Goal: Check status: Check status

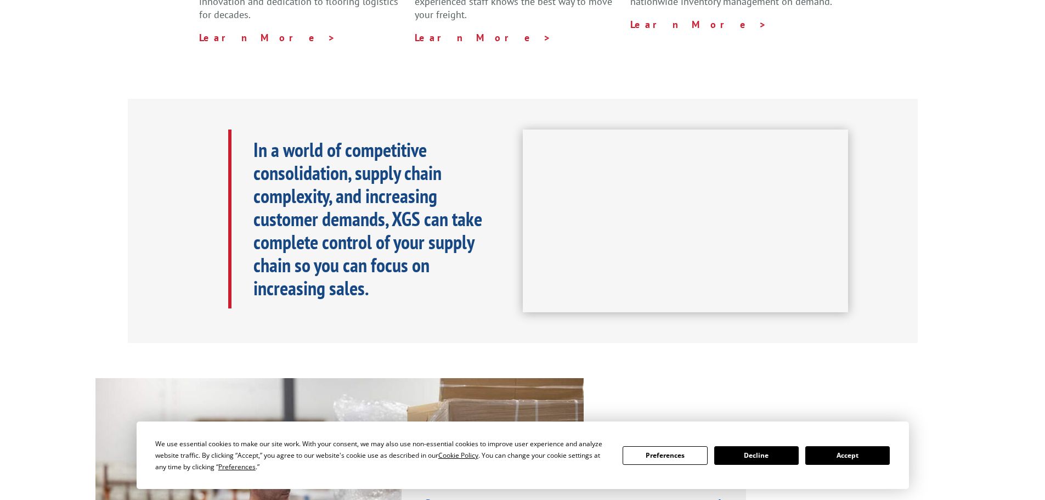
scroll to position [494, 0]
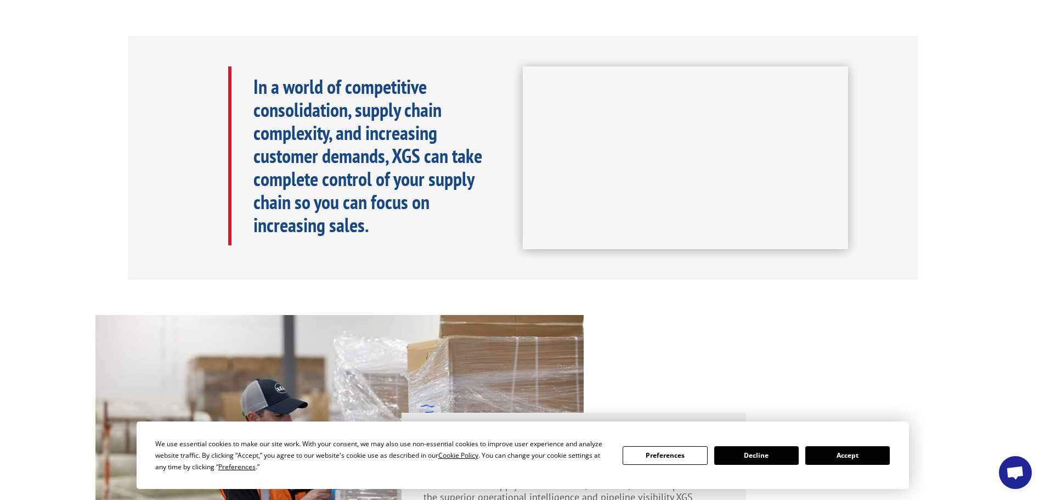
click at [872, 457] on button "Accept" at bounding box center [847, 455] width 84 height 19
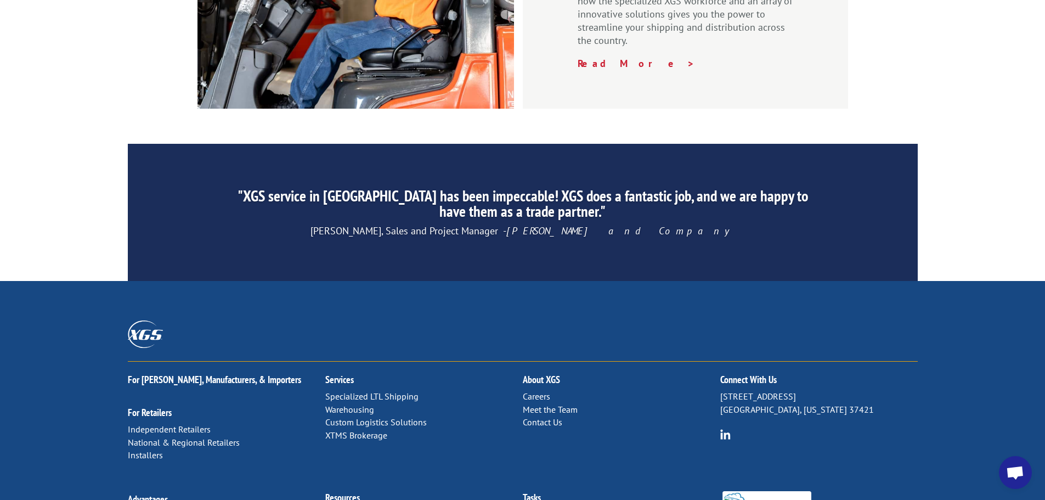
scroll to position [1671, 0]
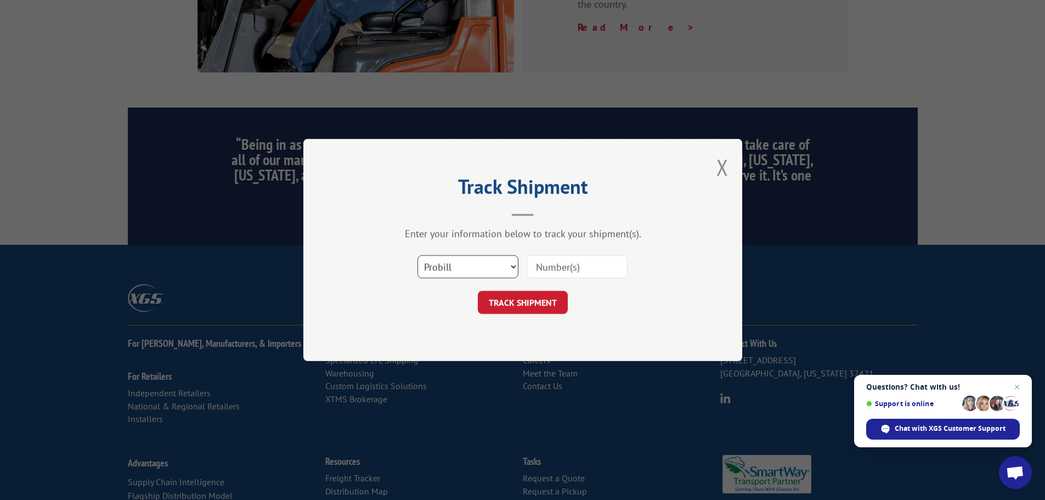
click at [481, 266] on select "Select category... Probill BOL PO" at bounding box center [467, 266] width 101 height 23
select select "bol"
click at [417, 255] on select "Select category... Probill BOL PO" at bounding box center [467, 266] width 101 height 23
click at [554, 265] on input at bounding box center [577, 266] width 101 height 23
type input "2867673"
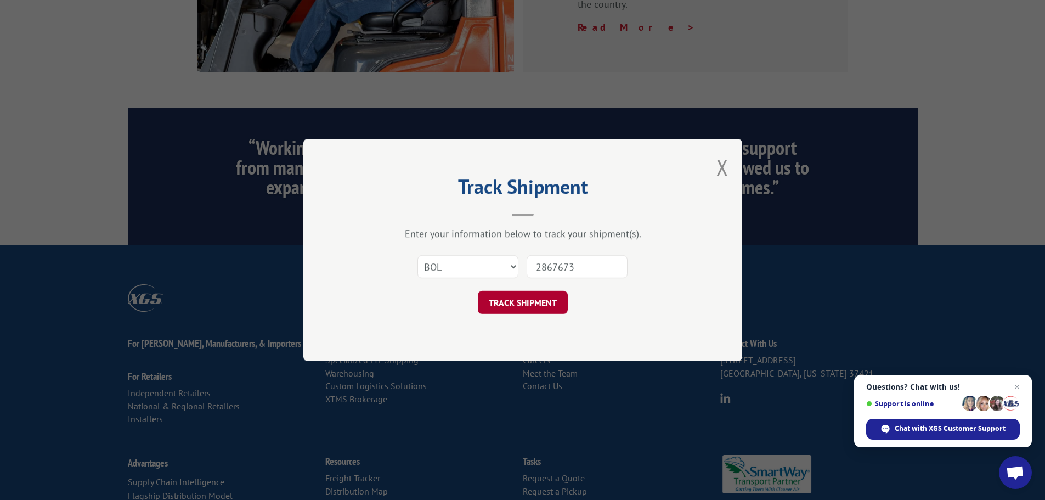
click at [510, 301] on button "TRACK SHIPMENT" at bounding box center [523, 302] width 90 height 23
